Goal: Task Accomplishment & Management: Manage account settings

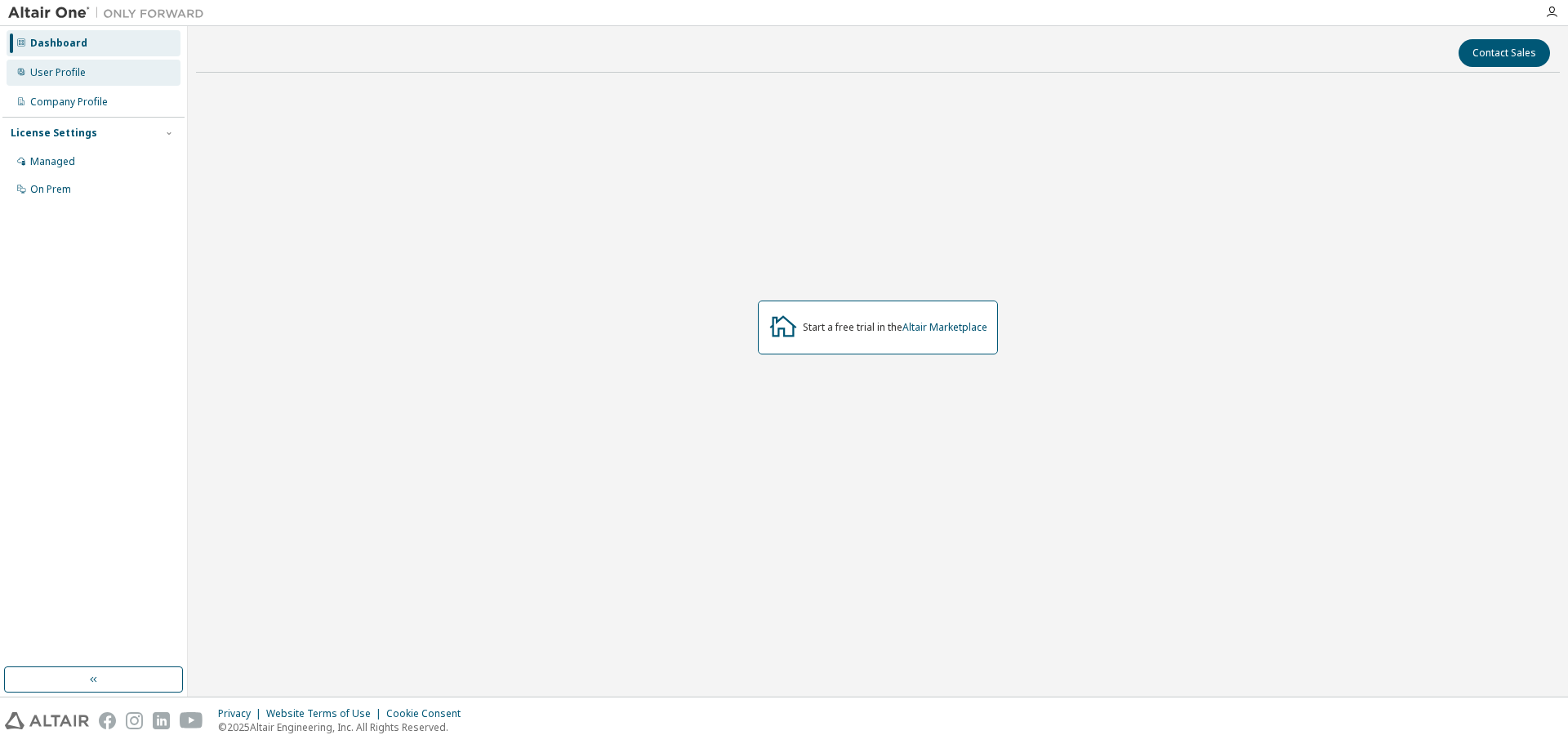
click at [58, 77] on div "User Profile" at bounding box center [58, 73] width 56 height 13
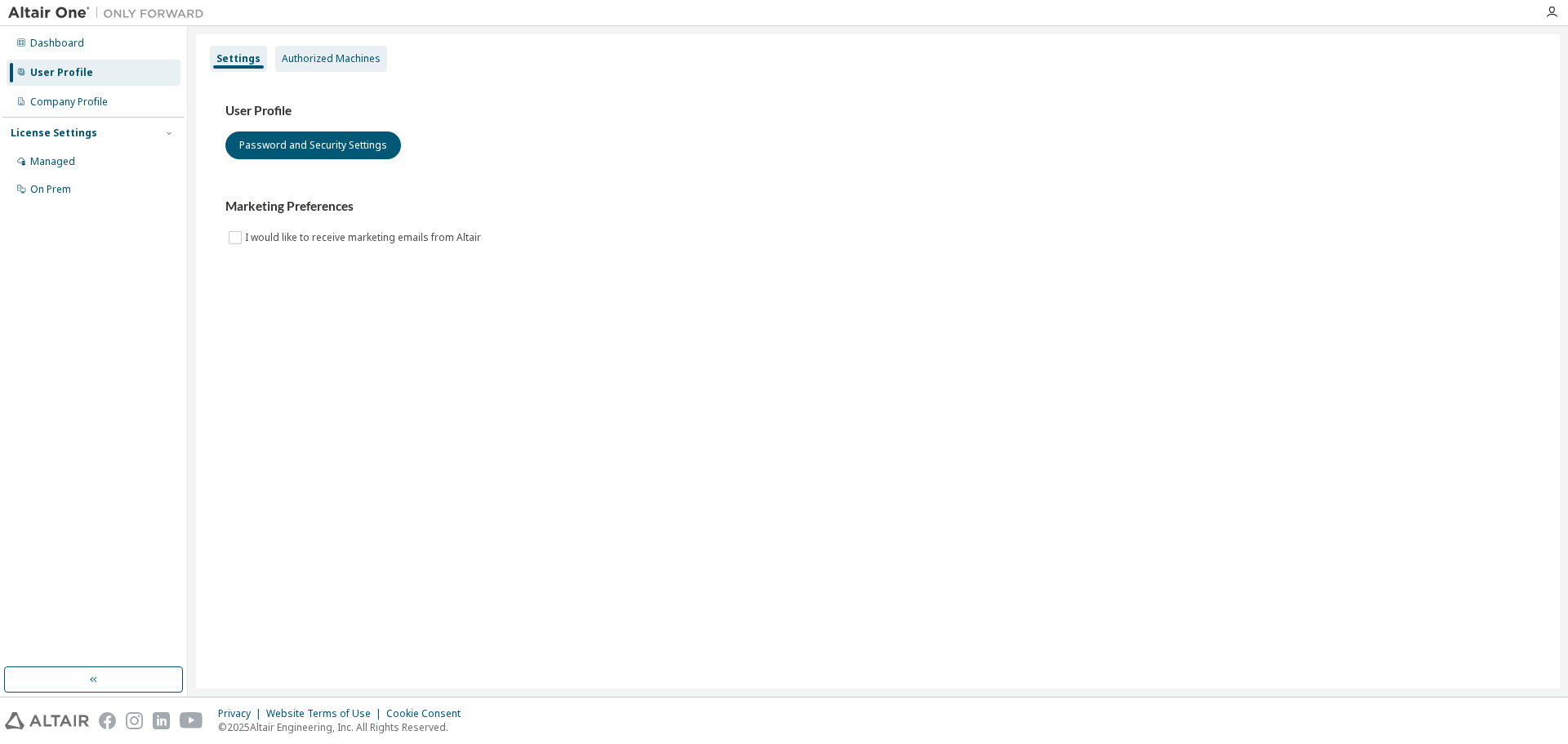
click at [311, 57] on div "Authorized Machines" at bounding box center [331, 59] width 99 height 13
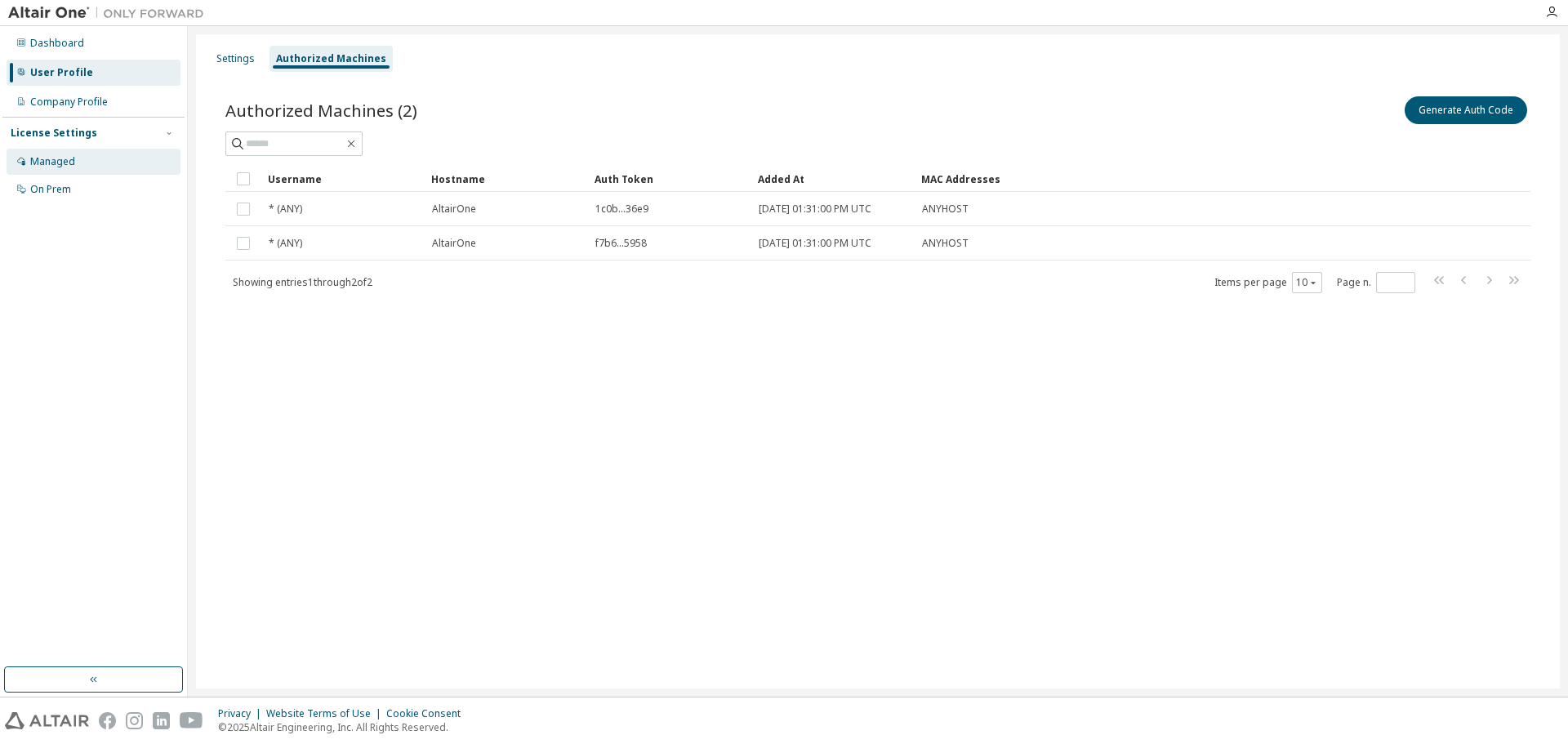
click at [59, 160] on div "Managed" at bounding box center [52, 162] width 45 height 13
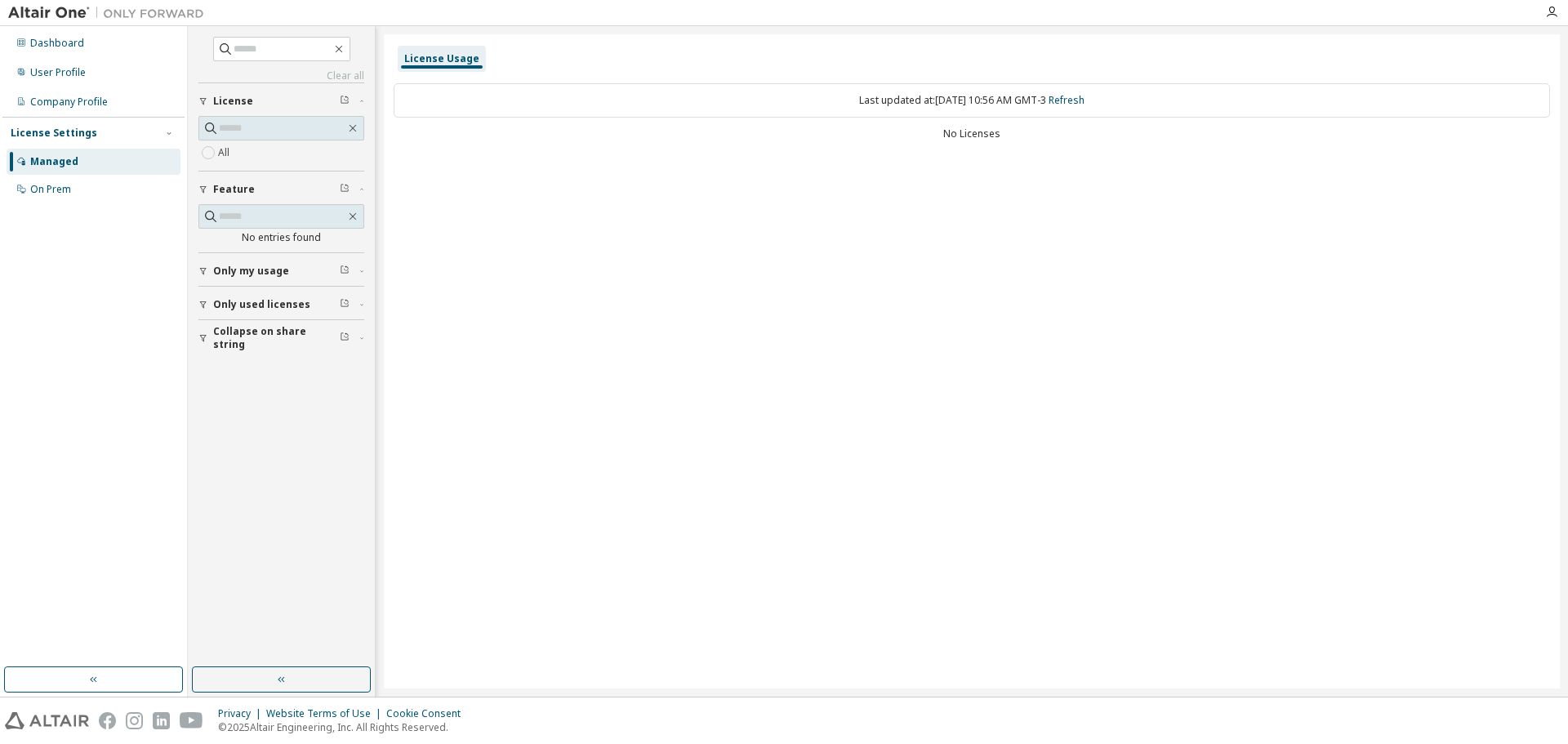
click at [57, 207] on div "Dashboard User Profile Company Profile License Settings Managed On Prem" at bounding box center [93, 346] width 182 height 636
click at [55, 188] on div "On Prem" at bounding box center [50, 190] width 40 height 13
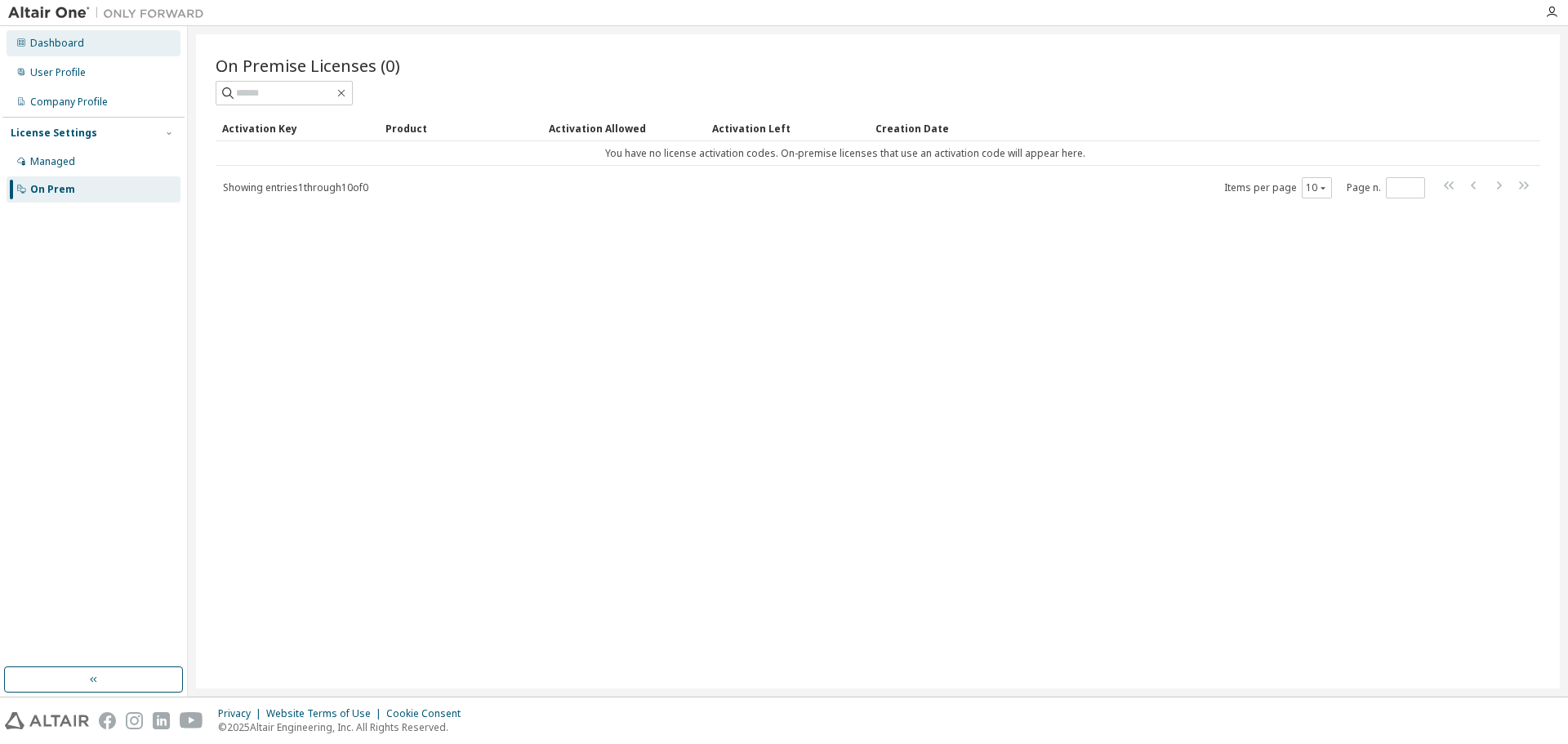
click at [58, 46] on div "Dashboard" at bounding box center [57, 43] width 54 height 13
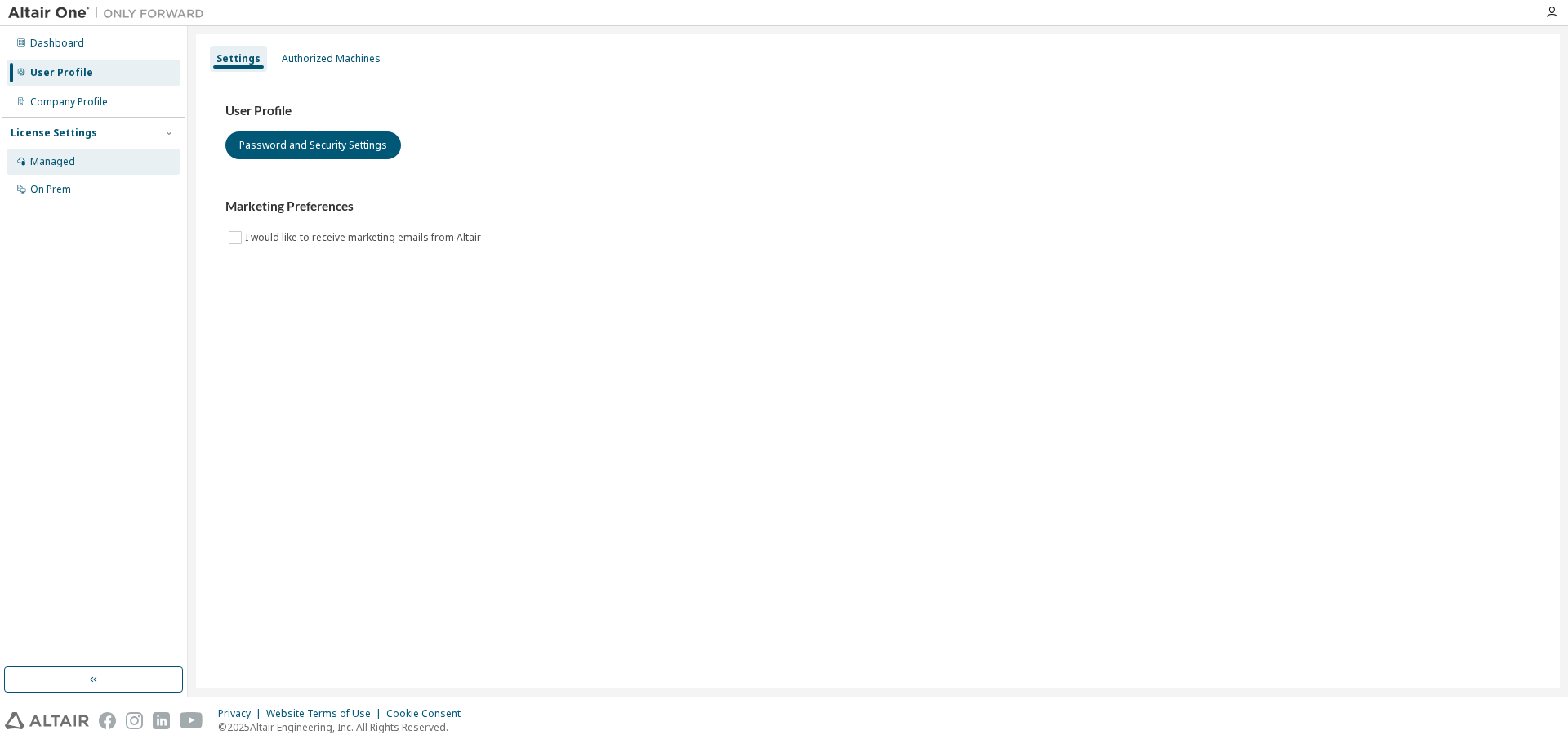
click at [61, 164] on div "Managed" at bounding box center [52, 162] width 45 height 13
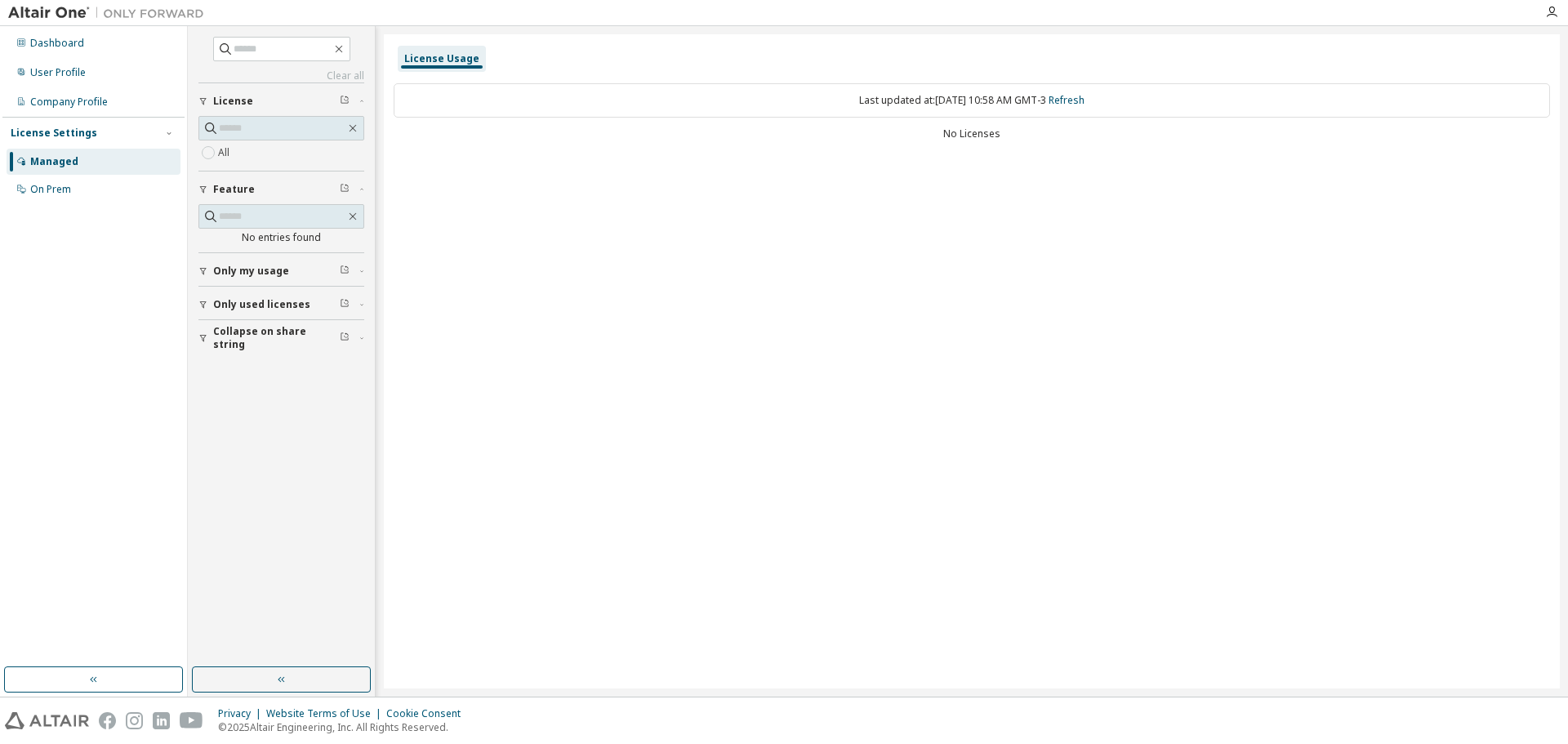
click at [278, 273] on span "Only my usage" at bounding box center [251, 271] width 76 height 13
click at [278, 308] on span "Only used licenses" at bounding box center [262, 305] width 97 height 13
click at [105, 684] on button "button" at bounding box center [93, 680] width 179 height 26
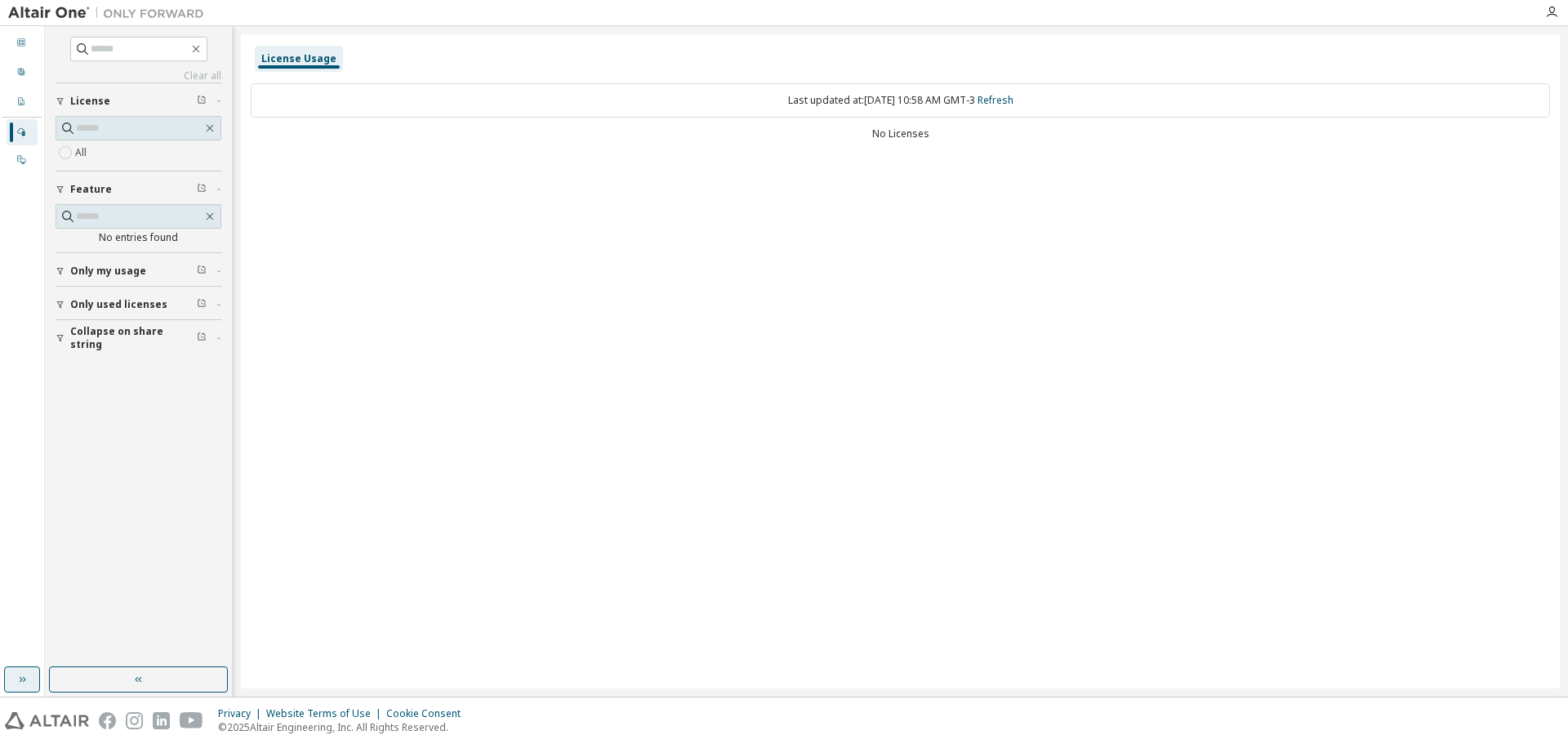
click at [28, 684] on icon "button" at bounding box center [22, 680] width 13 height 13
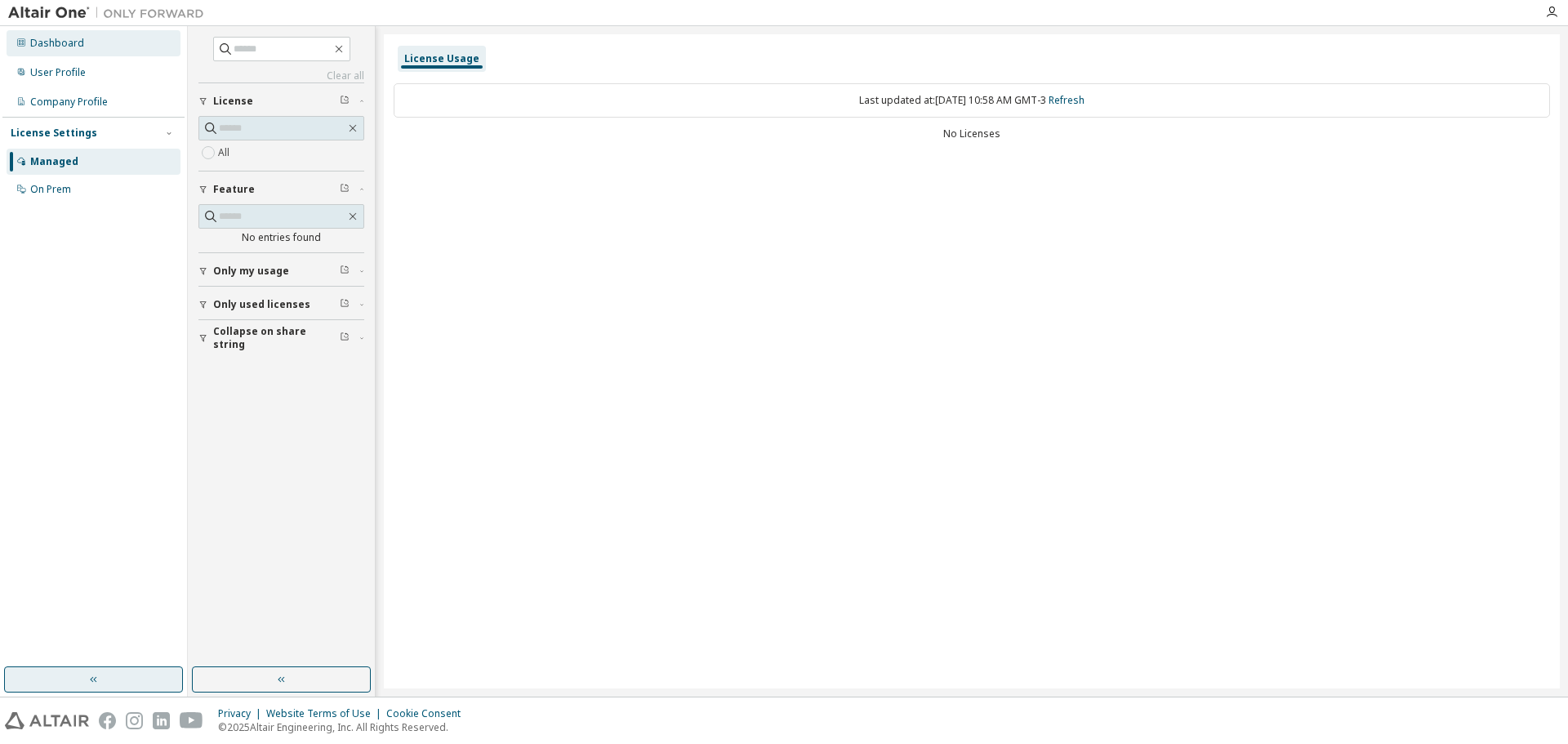
click at [57, 45] on div "Dashboard" at bounding box center [57, 43] width 54 height 13
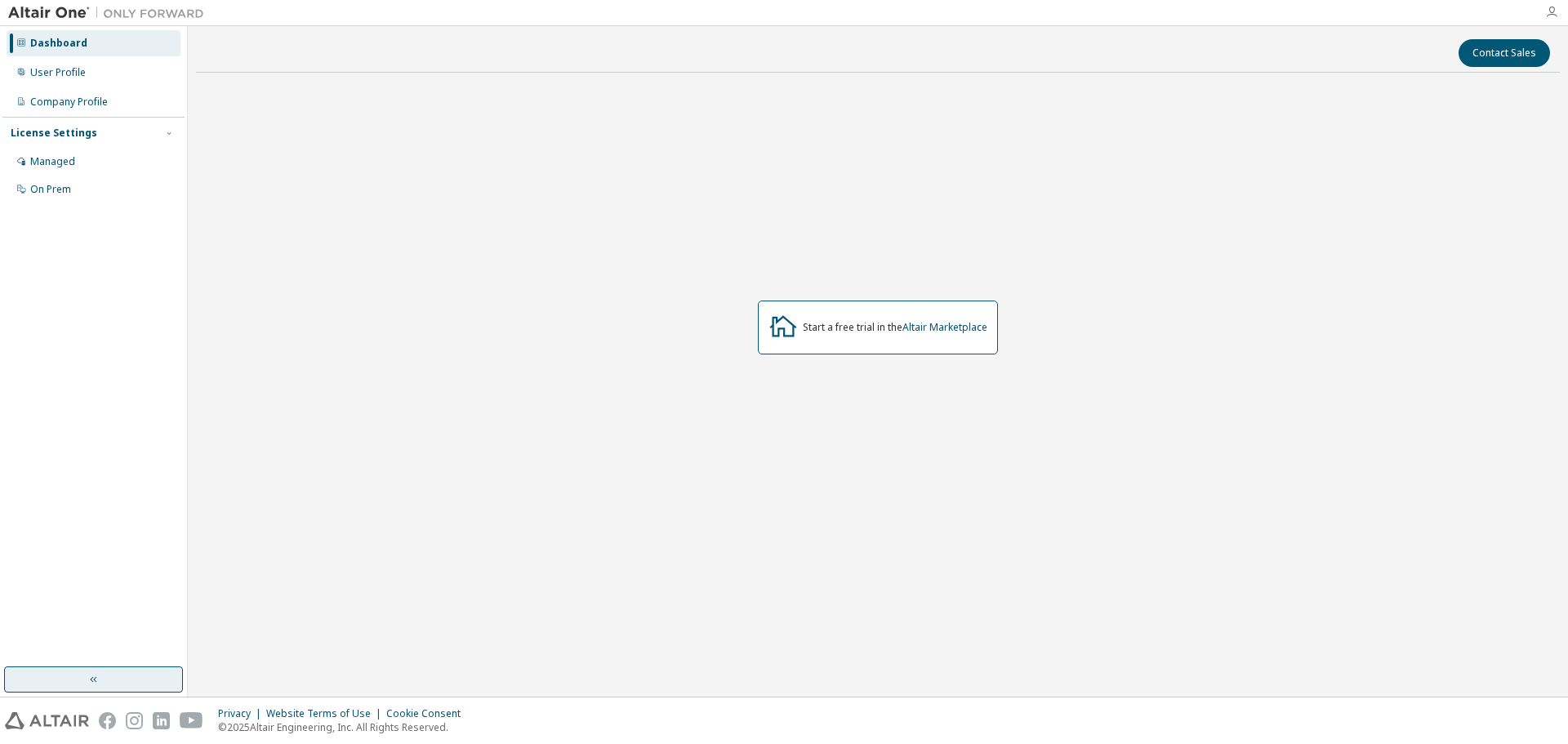
click at [1551, 14] on icon "button" at bounding box center [1552, 13] width 13 height 13
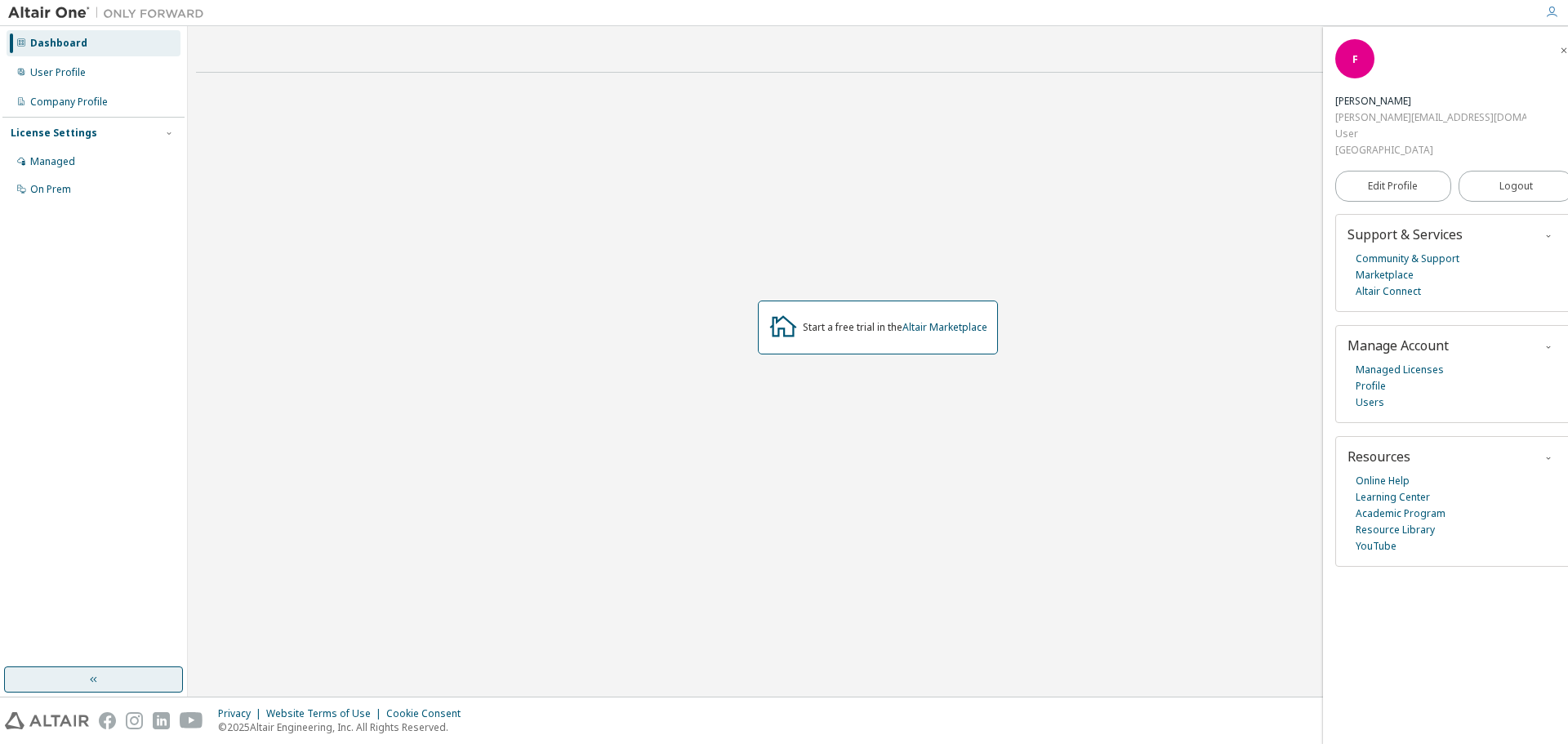
click at [545, 265] on div "Start a free trial in the Altair Marketplace" at bounding box center [878, 327] width 1364 height 484
click at [1403, 278] on link "Marketplace" at bounding box center [1384, 275] width 58 height 16
